Goal: Task Accomplishment & Management: Use online tool/utility

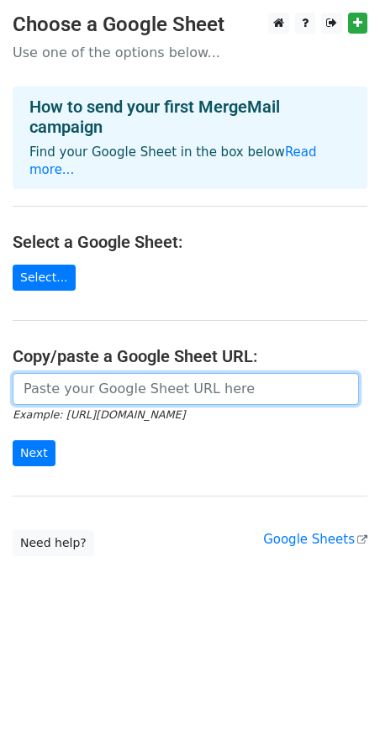
drag, startPoint x: 0, startPoint y: 0, endPoint x: 85, endPoint y: 386, distance: 395.6
click at [85, 386] on input "url" at bounding box center [186, 389] width 346 height 32
paste input "https://docs.google.com/spreadsheets/d/1Ubu4duZ65Rszn3mvWRqsNDljvWYuWfauN1KeWeh…"
type input "https://docs.google.com/spreadsheets/d/1Ubu4duZ65Rszn3mvWRqsNDljvWYuWfauN1KeWeh…"
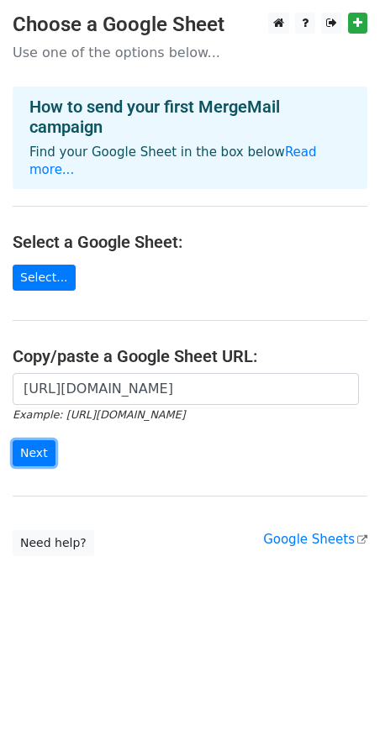
drag, startPoint x: 34, startPoint y: 454, endPoint x: 105, endPoint y: 445, distance: 71.1
click at [34, 454] on input "Next" at bounding box center [34, 453] width 43 height 26
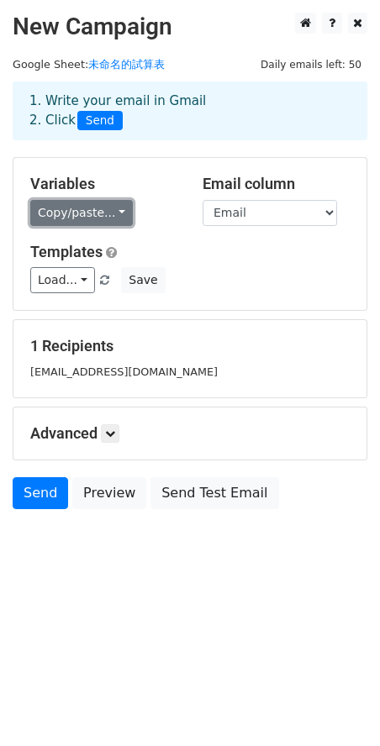
click at [108, 217] on link "Copy/paste..." at bounding box center [81, 213] width 102 height 26
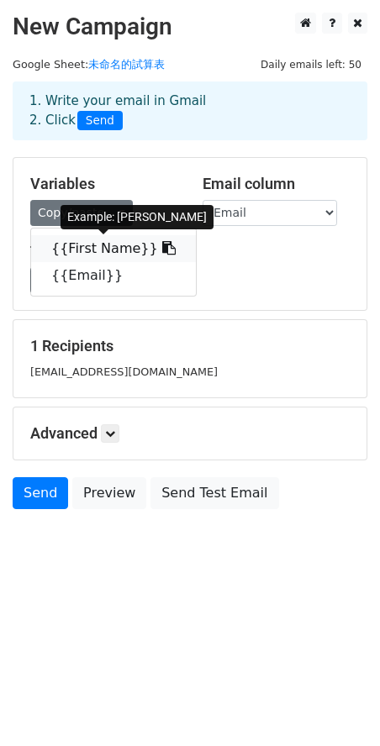
click at [93, 251] on link "{{First Name}}" at bounding box center [113, 248] width 165 height 27
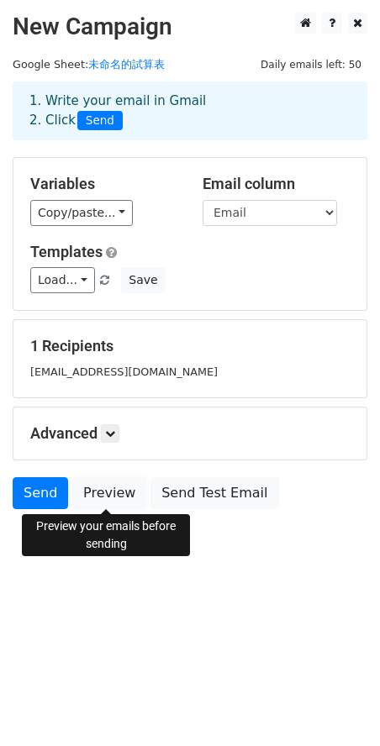
drag, startPoint x: 111, startPoint y: 499, endPoint x: 133, endPoint y: 525, distance: 34.0
click at [111, 499] on link "Preview" at bounding box center [109, 493] width 74 height 32
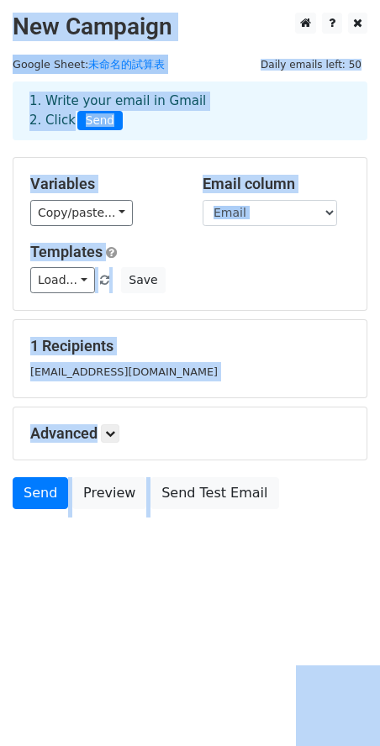
click at [141, 200] on div "Copy/paste... {{First Name}} {{Email}}" at bounding box center [103, 213] width 147 height 26
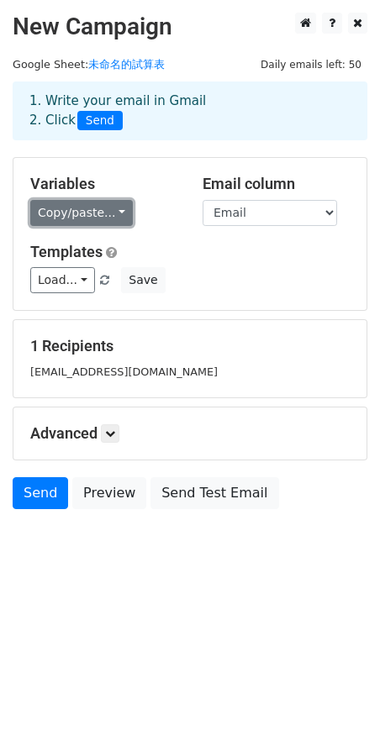
click at [81, 211] on link "Copy/paste..." at bounding box center [81, 213] width 102 height 26
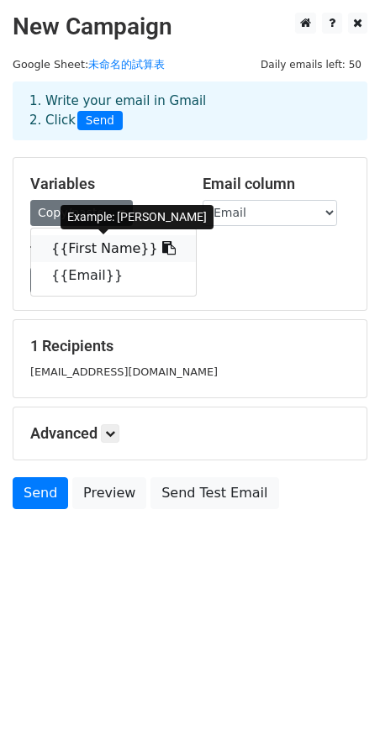
click at [90, 249] on link "{{First Name}}" at bounding box center [113, 248] width 165 height 27
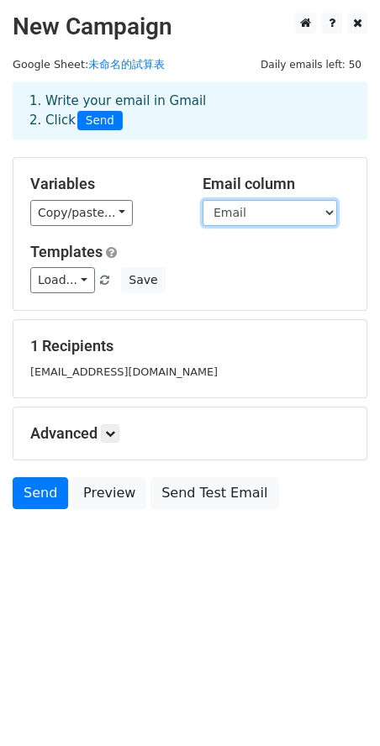
click at [248, 214] on select "First Name Email" at bounding box center [269, 213] width 134 height 26
click at [202, 200] on select "First Name Email" at bounding box center [269, 213] width 134 height 26
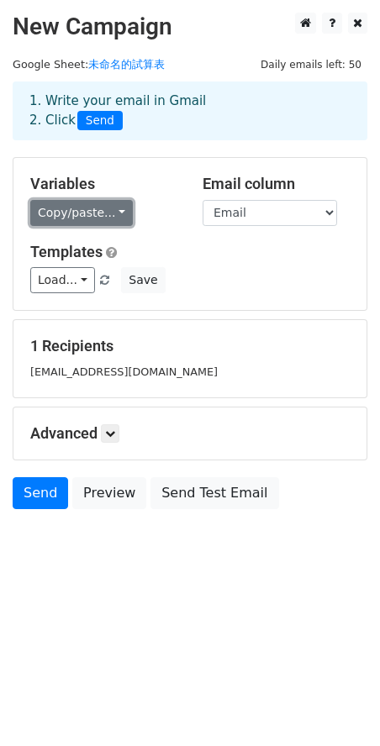
click at [65, 220] on link "Copy/paste..." at bounding box center [81, 213] width 102 height 26
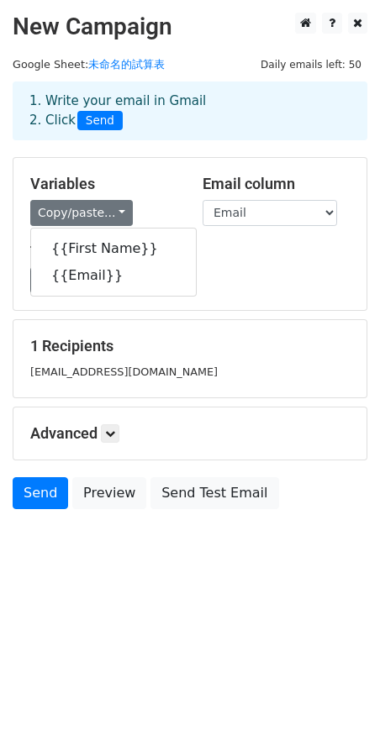
click at [172, 176] on h5 "Variables" at bounding box center [103, 184] width 147 height 18
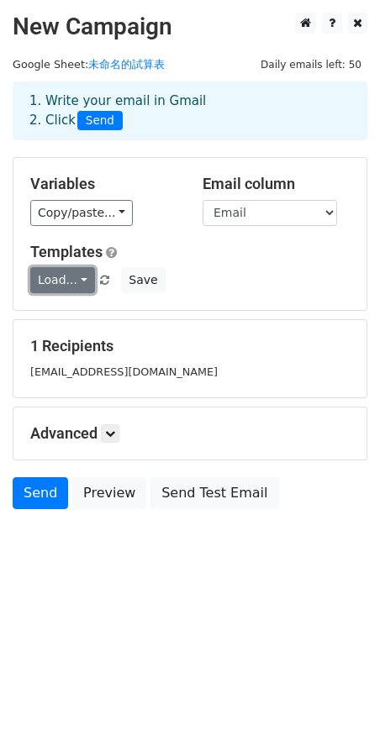
click at [54, 286] on link "Load..." at bounding box center [62, 280] width 65 height 26
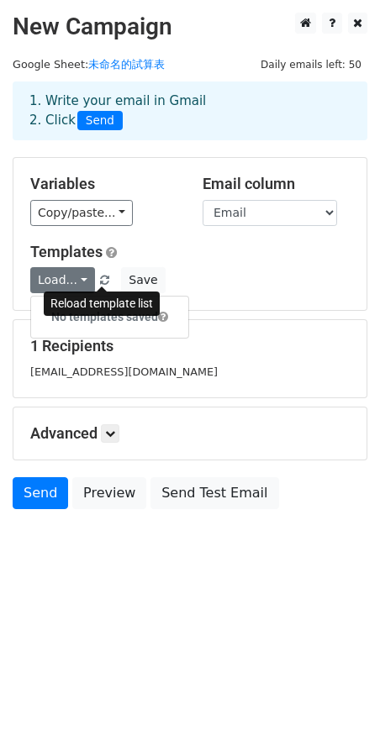
click at [100, 279] on span at bounding box center [104, 280] width 9 height 11
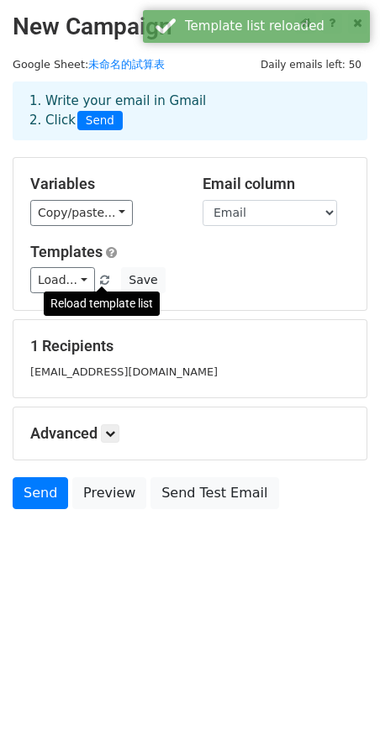
click at [100, 277] on span at bounding box center [104, 280] width 9 height 11
click at [218, 266] on div "Templates Load... No templates saved Save" at bounding box center [190, 268] width 344 height 51
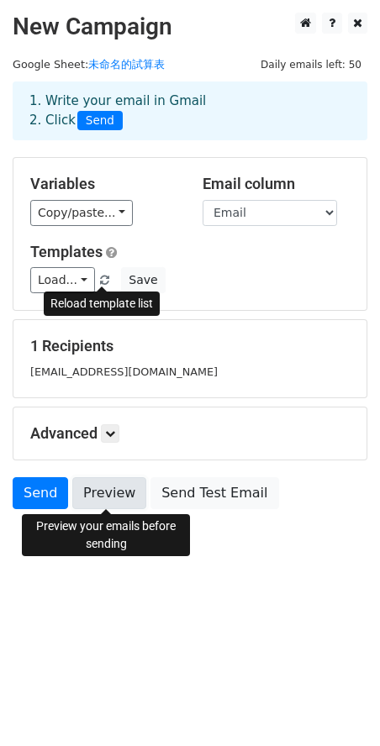
click at [98, 496] on link "Preview" at bounding box center [109, 493] width 74 height 32
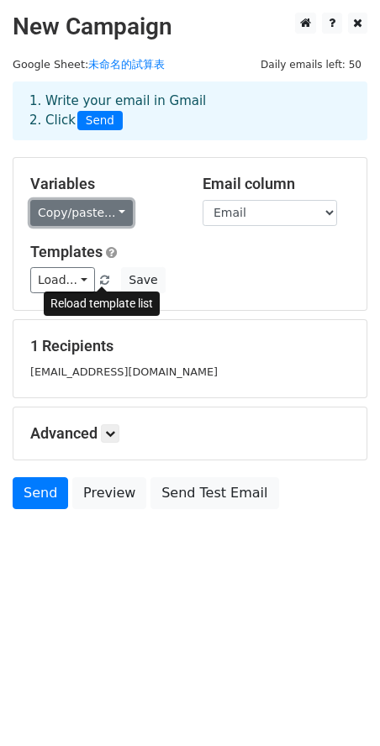
click at [114, 219] on link "Copy/paste..." at bounding box center [81, 213] width 102 height 26
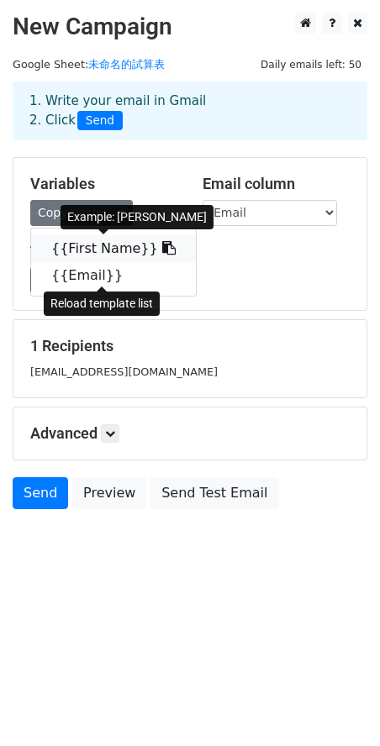
click at [87, 249] on link "{{First Name}}" at bounding box center [113, 248] width 165 height 27
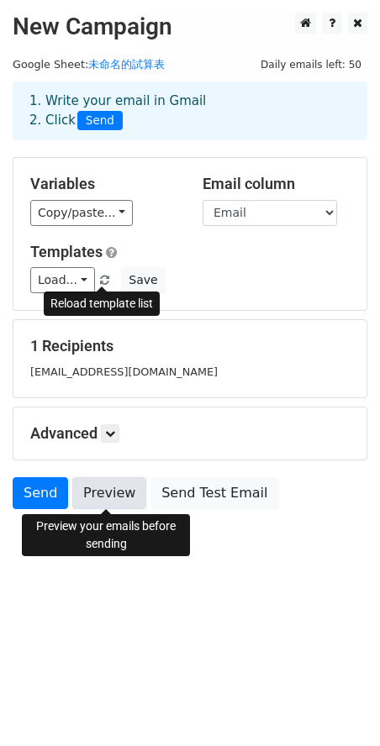
drag, startPoint x: 115, startPoint y: 496, endPoint x: 115, endPoint y: 521, distance: 25.2
click at [115, 496] on link "Preview" at bounding box center [109, 493] width 74 height 32
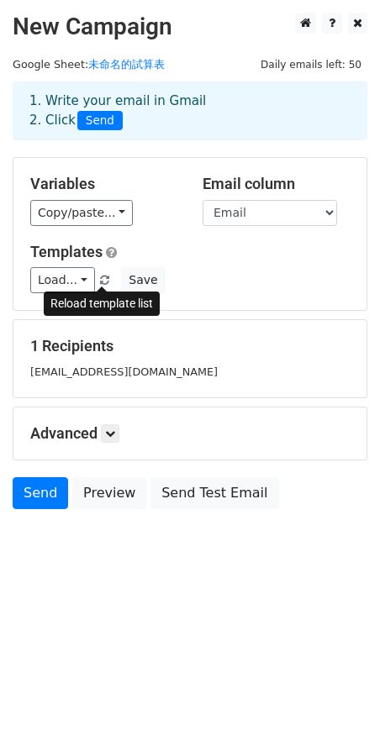
click at [196, 269] on div "Load... No templates saved Save" at bounding box center [190, 280] width 344 height 26
click at [100, 280] on span at bounding box center [104, 280] width 9 height 11
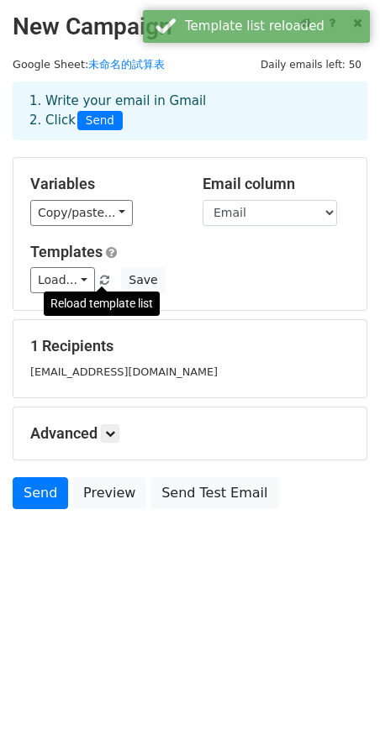
click at [104, 278] on span at bounding box center [104, 280] width 9 height 11
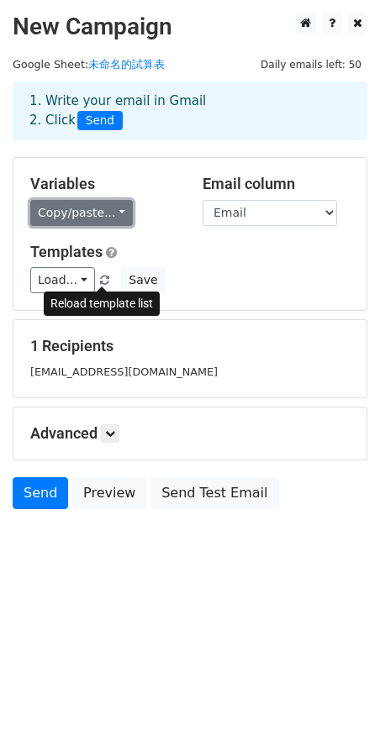
click at [106, 211] on link "Copy/paste..." at bounding box center [81, 213] width 102 height 26
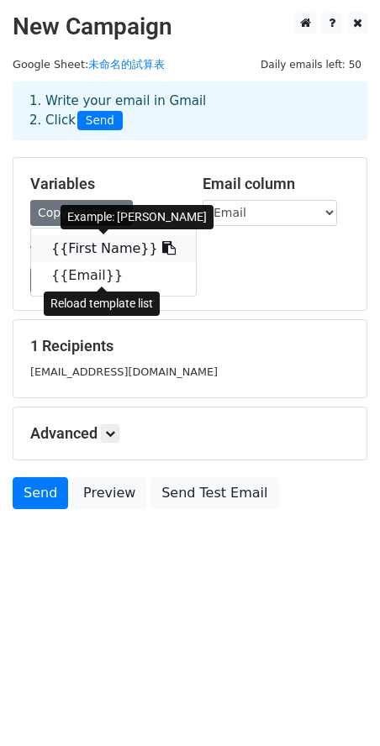
click at [107, 250] on link "{{First Name}}" at bounding box center [113, 248] width 165 height 27
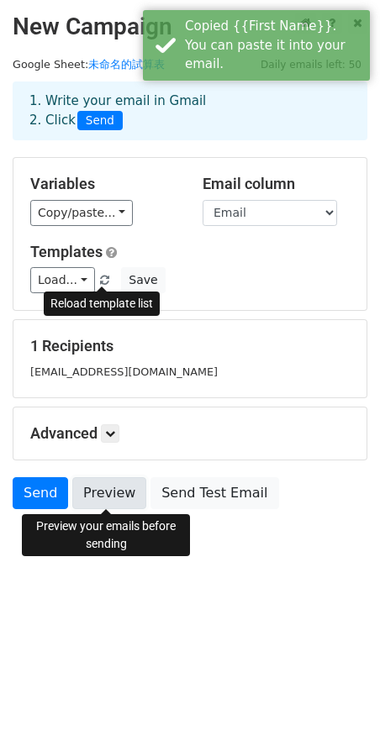
drag, startPoint x: 113, startPoint y: 499, endPoint x: 119, endPoint y: 493, distance: 8.9
click at [113, 499] on link "Preview" at bounding box center [109, 493] width 74 height 32
